Goal: Check status: Check status

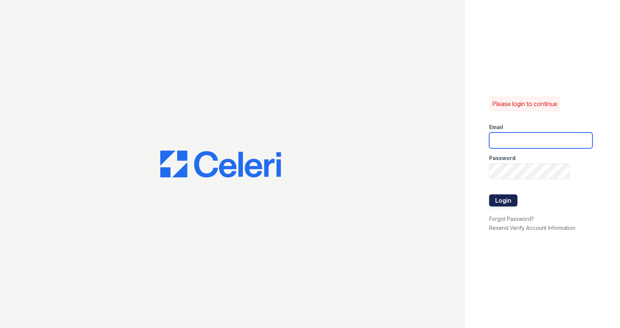
type input "caitlin@hifipm.com"
click at [509, 196] on button "Login" at bounding box center [503, 200] width 28 height 12
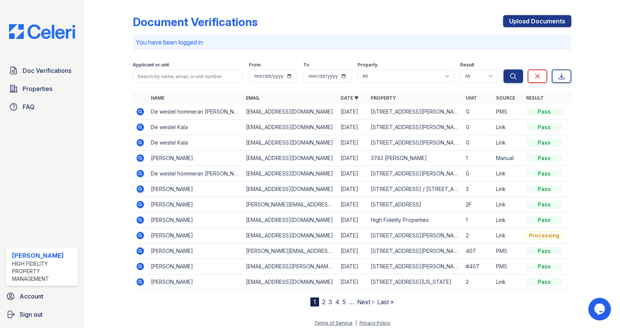
click at [138, 115] on icon at bounding box center [141, 112] width 8 height 8
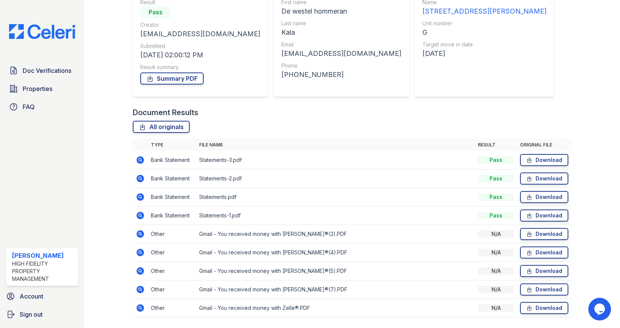
scroll to position [101, 0]
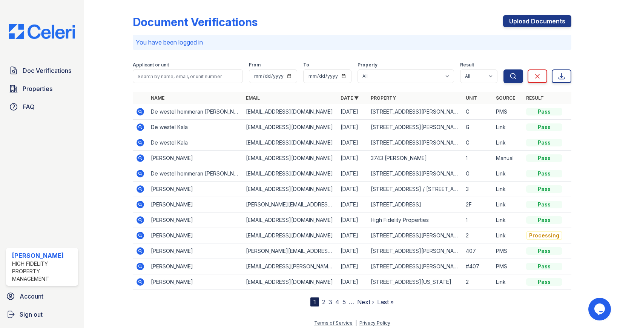
click at [141, 128] on icon at bounding box center [140, 127] width 9 height 9
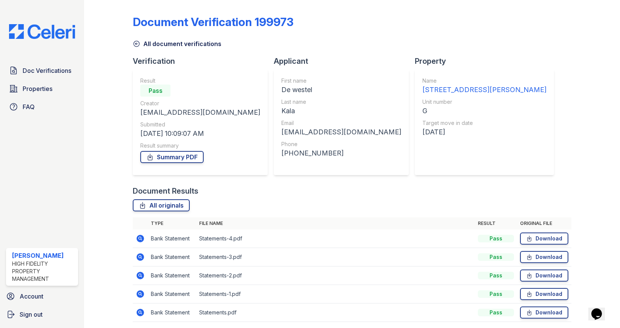
scroll to position [27, 0]
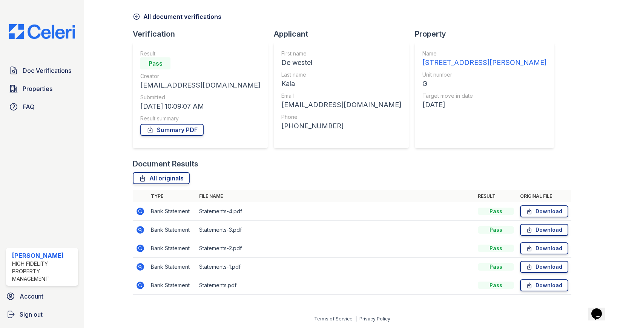
click at [143, 211] on icon at bounding box center [141, 212] width 8 height 8
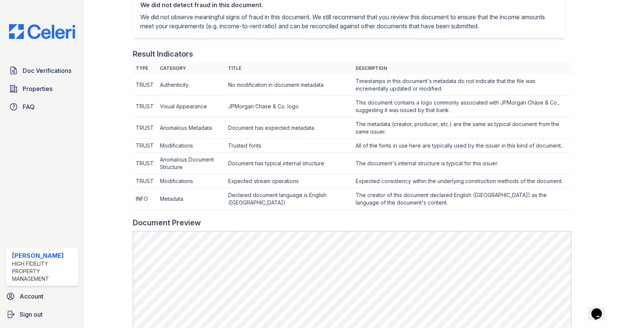
scroll to position [177, 0]
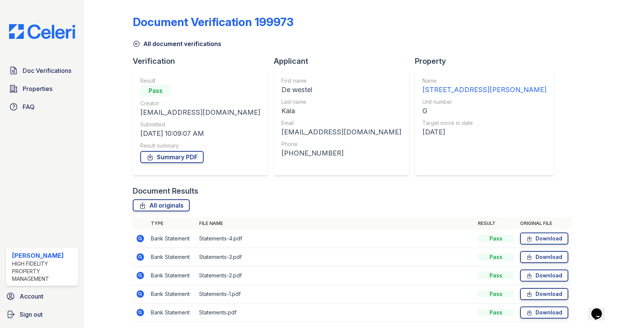
scroll to position [27, 0]
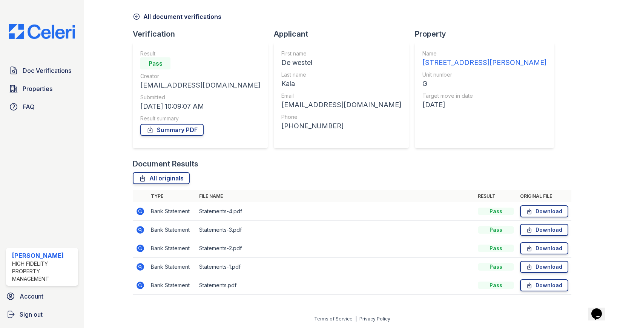
click at [143, 286] on icon at bounding box center [141, 285] width 8 height 8
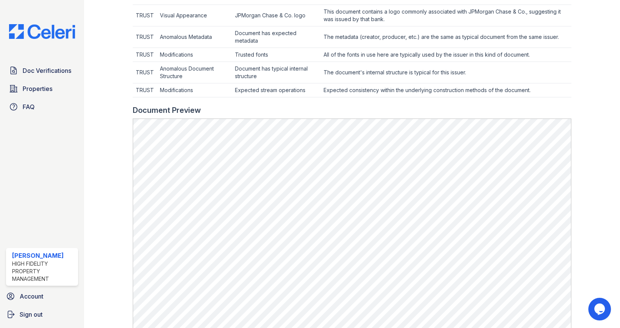
scroll to position [234, 0]
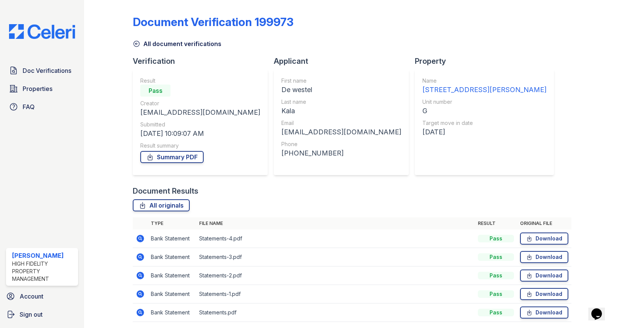
click at [141, 294] on icon at bounding box center [141, 294] width 8 height 8
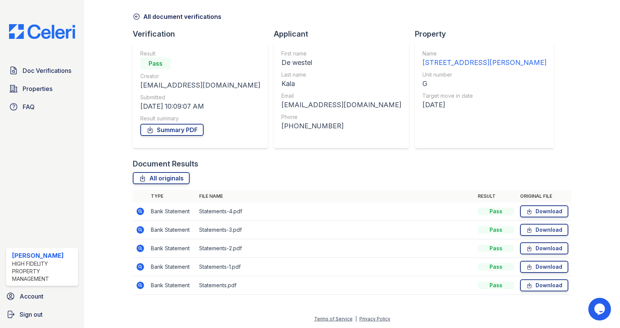
click at [140, 249] on icon at bounding box center [141, 248] width 8 height 8
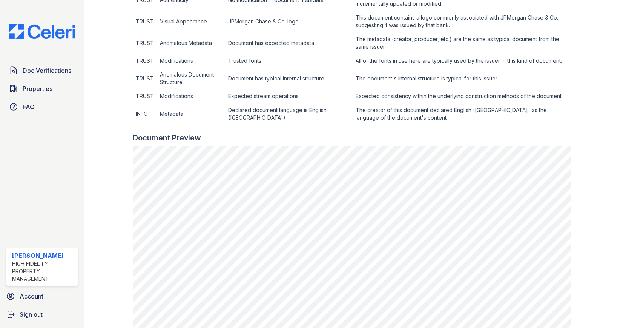
scroll to position [265, 0]
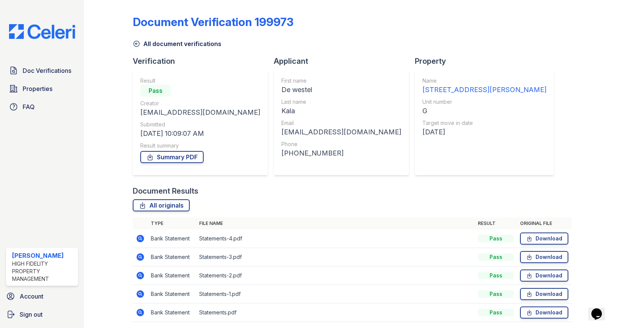
scroll to position [27, 0]
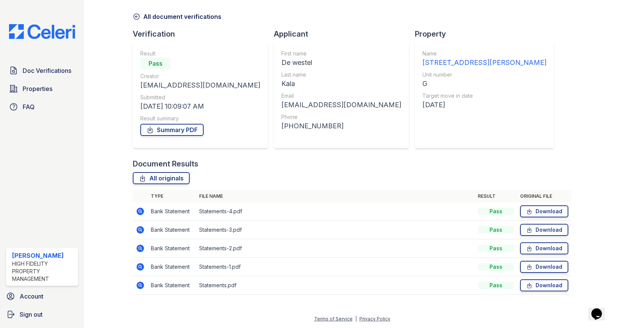
click at [141, 230] on icon at bounding box center [140, 229] width 9 height 9
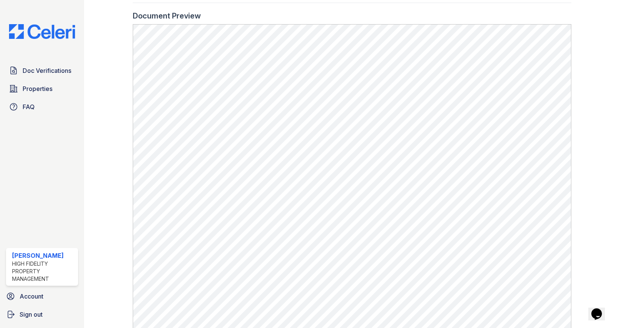
scroll to position [387, 0]
